Goal: Task Accomplishment & Management: Use online tool/utility

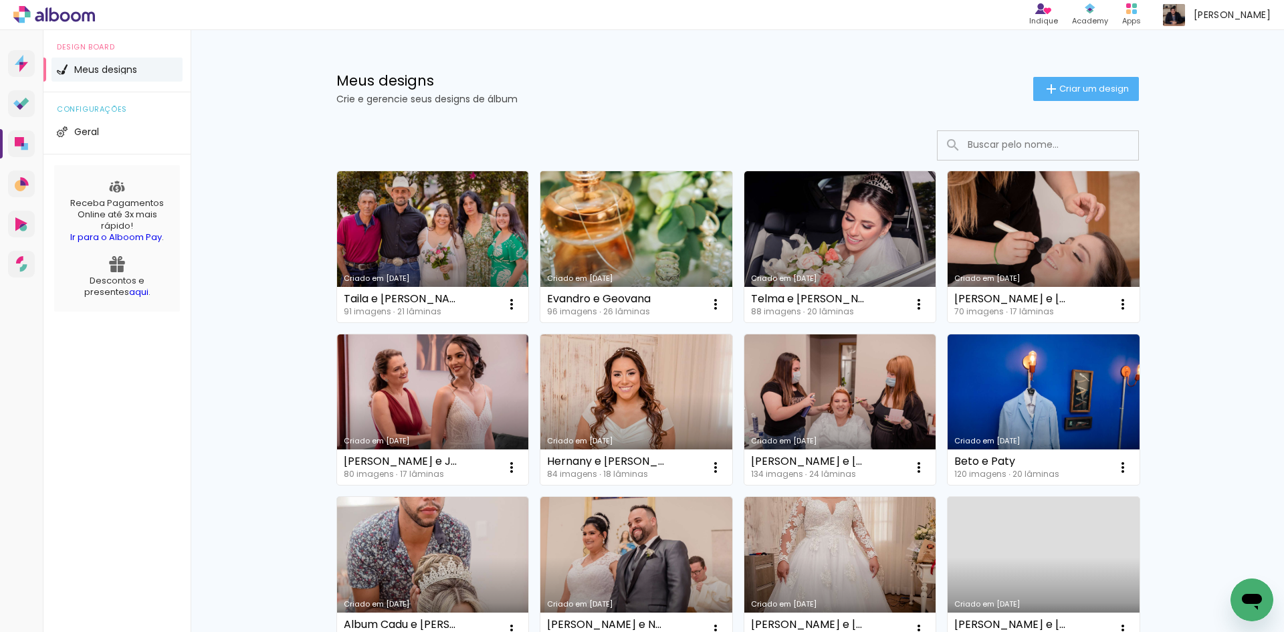
click at [612, 229] on link "Criado em [DATE]" at bounding box center [636, 246] width 192 height 151
